Goal: Navigation & Orientation: Find specific page/section

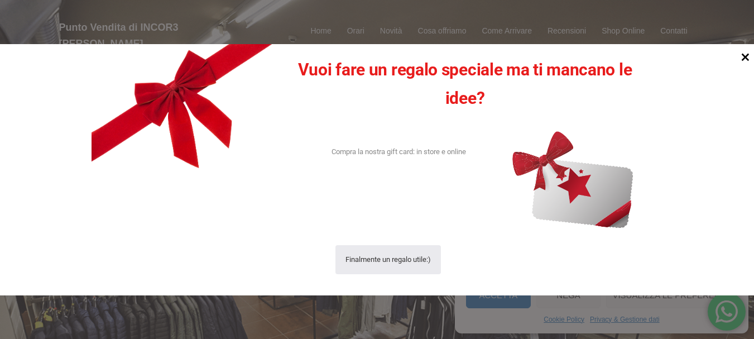
click at [744, 57] on icon at bounding box center [745, 57] width 8 height 8
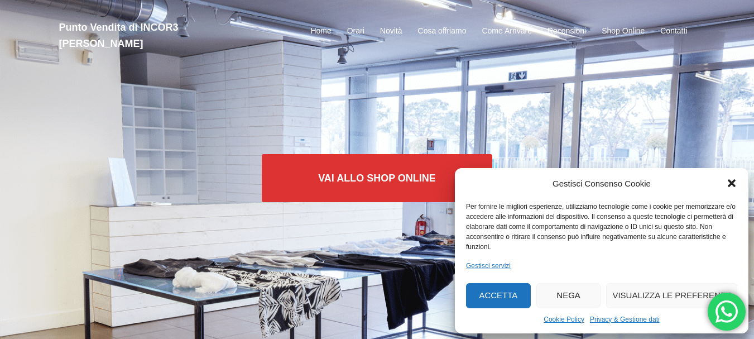
click at [523, 297] on button "Accetta" at bounding box center [498, 295] width 65 height 25
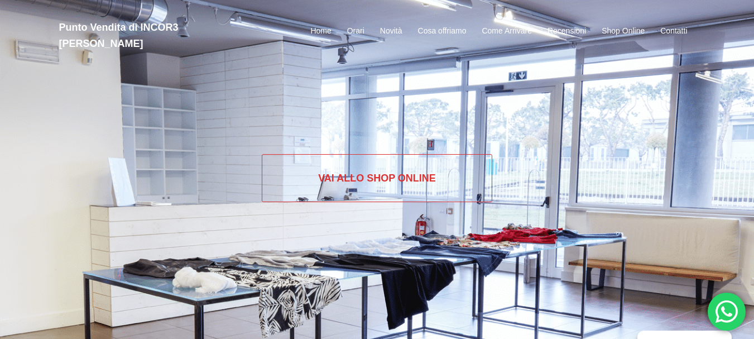
click at [419, 178] on link "Vai allo SHOP ONLINE" at bounding box center [377, 178] width 230 height 48
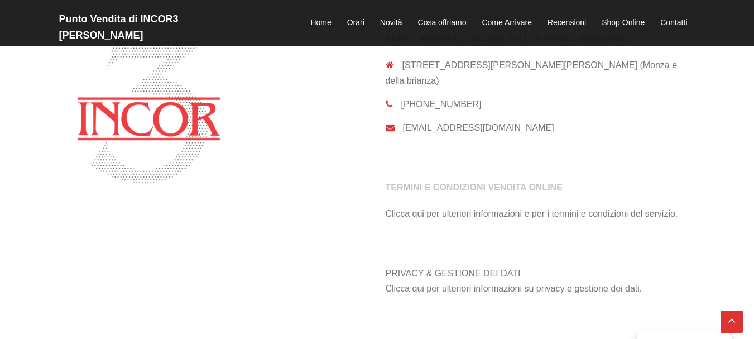
scroll to position [831, 0]
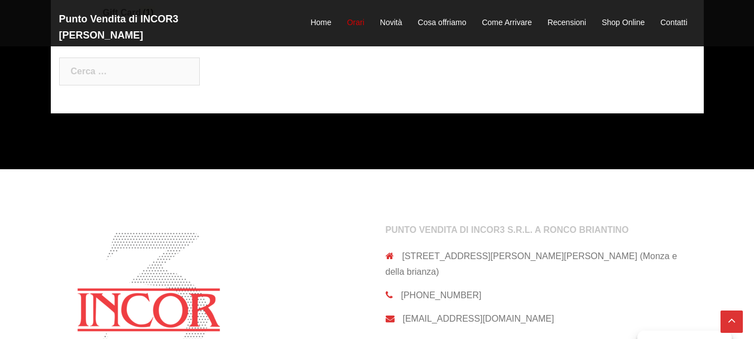
click at [359, 16] on link "Orari" at bounding box center [355, 22] width 17 height 13
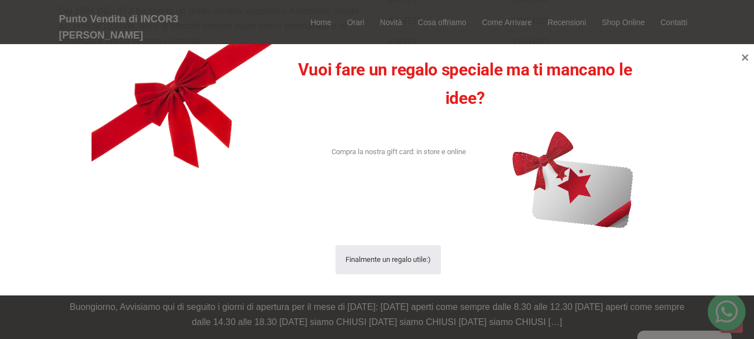
scroll to position [506, 0]
